Goal: Obtain resource: Download file/media

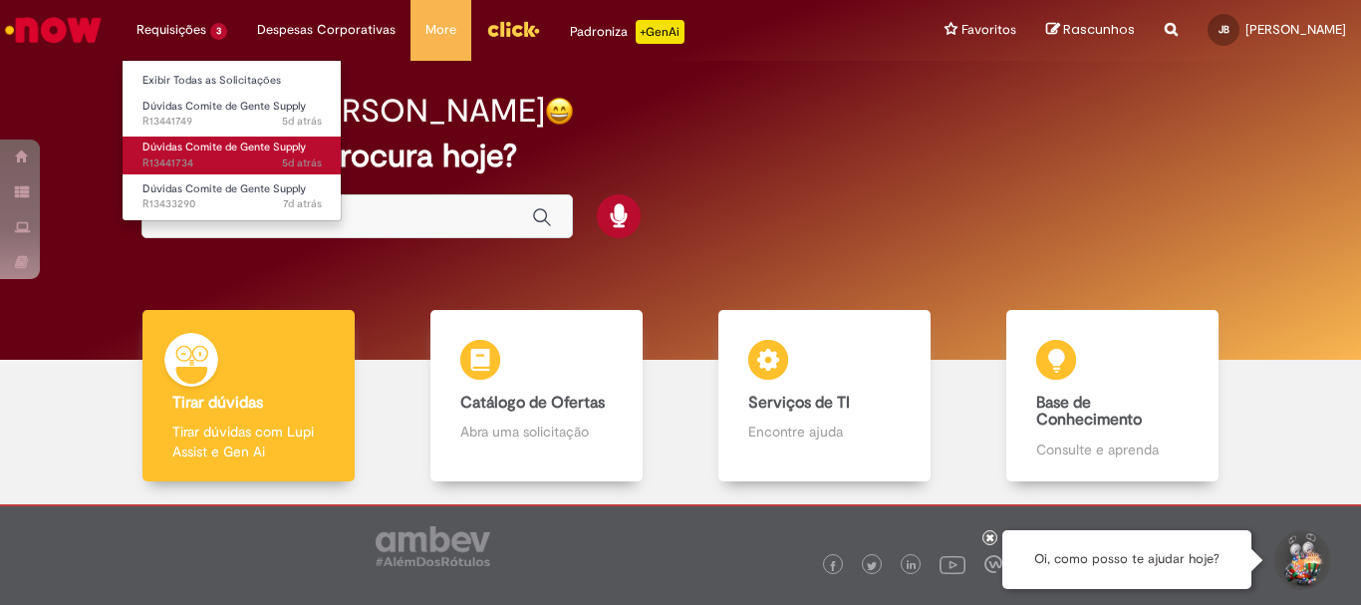
click at [208, 161] on span "5d atrás 5 dias atrás R13441734" at bounding box center [231, 163] width 179 height 16
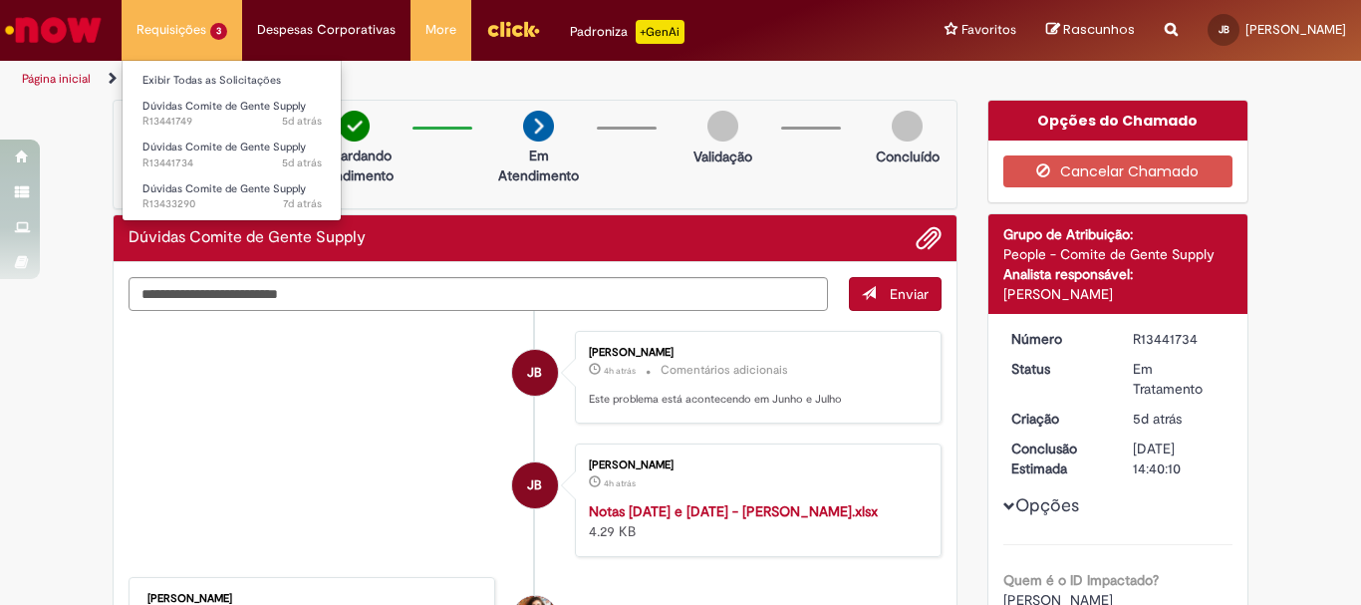
click at [211, 215] on ul "Exibir Todas as Solicitações Dúvidas Comite de Gente Supply 5d atrás 5 dias atr…" at bounding box center [232, 140] width 220 height 161
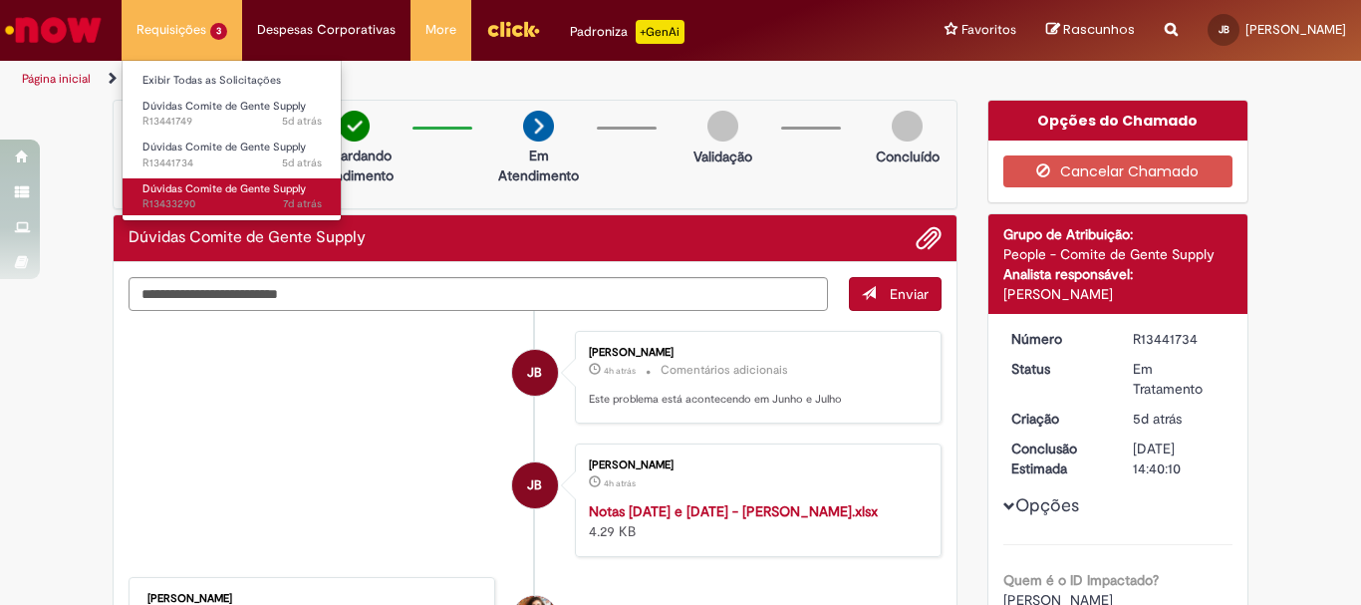
click at [198, 195] on span "Dúvidas Comite de Gente Supply" at bounding box center [223, 188] width 163 height 15
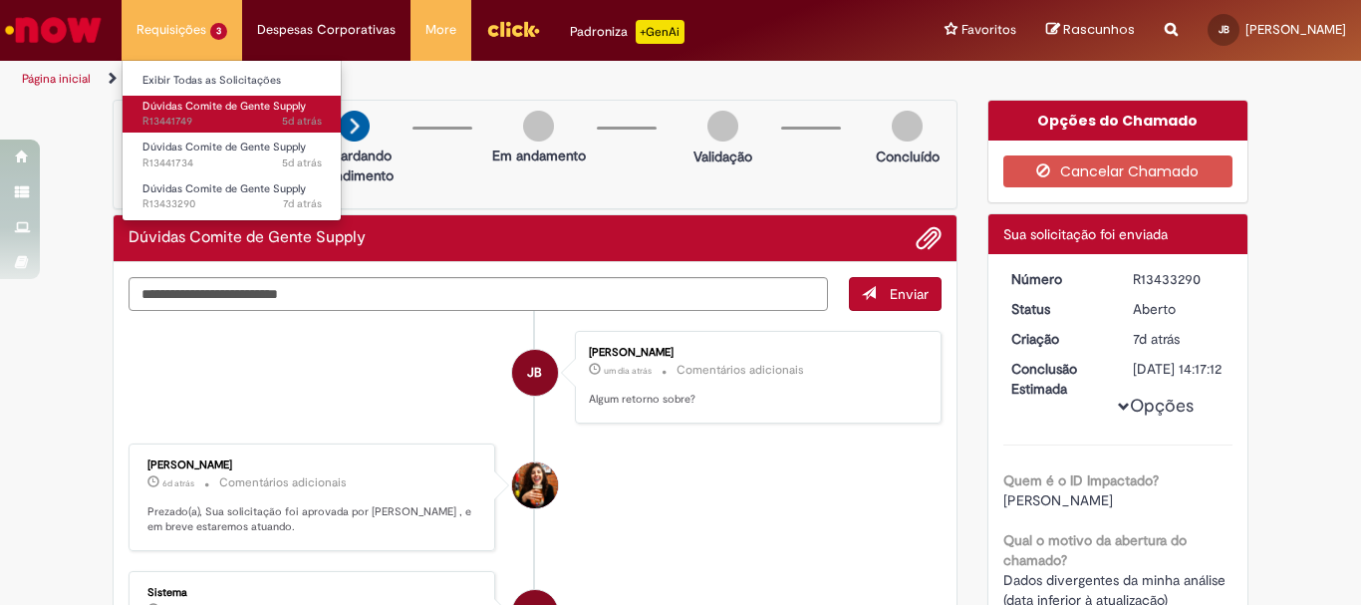
click at [258, 113] on span "Dúvidas Comite de Gente Supply" at bounding box center [223, 106] width 163 height 15
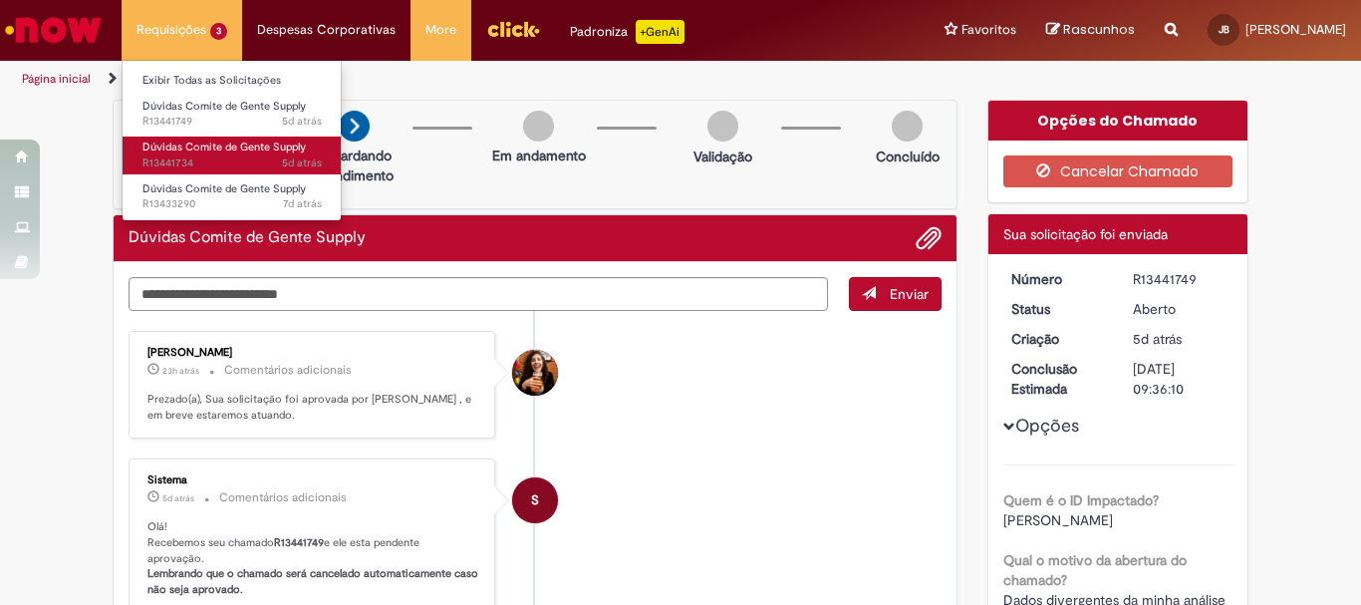
click at [222, 164] on span "5d atrás 5 dias atrás R13441734" at bounding box center [231, 163] width 179 height 16
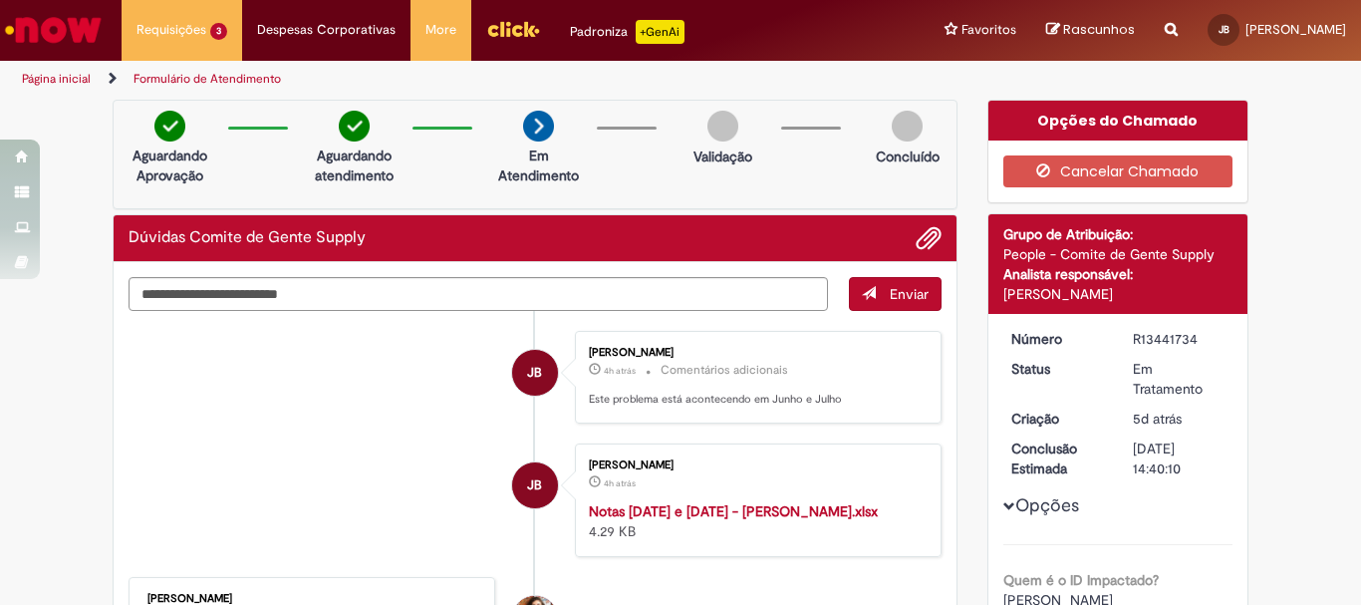
click at [634, 504] on strong "Notas [DATE] e [DATE] - [PERSON_NAME].xlsx" at bounding box center [733, 511] width 289 height 18
